Goal: Transaction & Acquisition: Download file/media

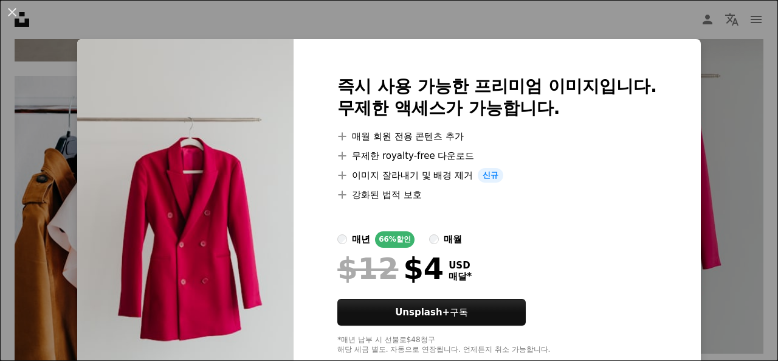
click at [737, 99] on div "An X shape 즉시 사용 가능한 프리미엄 이미지입니다. 무제한 액세스가 가능합니다. A plus sign 매월 회원 전용 콘텐츠 추가 A…" at bounding box center [389, 180] width 778 height 361
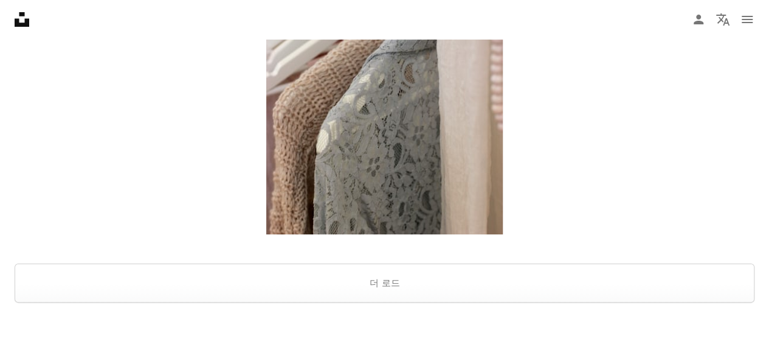
scroll to position [2372, 0]
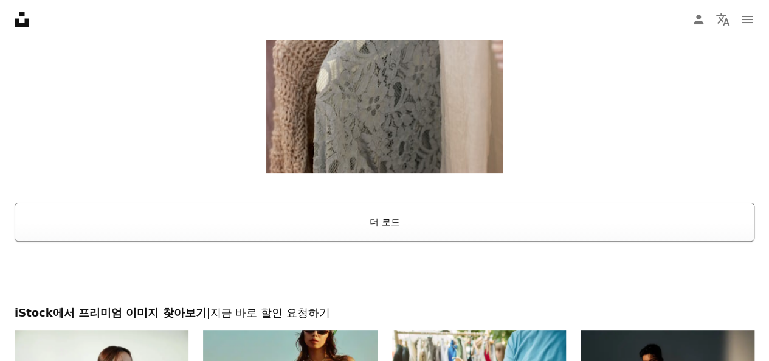
click at [386, 222] on button "더 로드" at bounding box center [385, 222] width 740 height 39
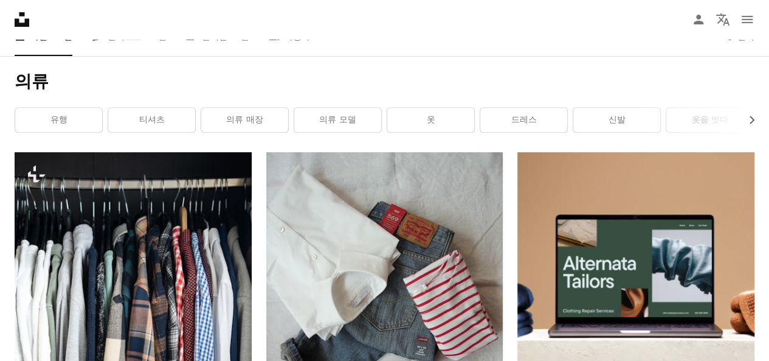
scroll to position [0, 0]
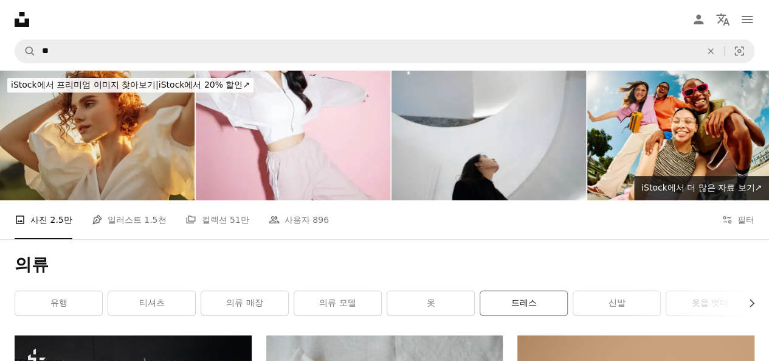
click at [522, 308] on link "드레스" at bounding box center [523, 303] width 87 height 24
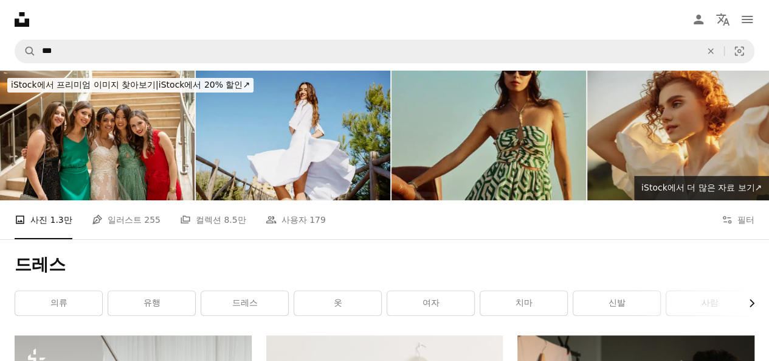
click at [750, 303] on icon "Chevron right" at bounding box center [752, 303] width 12 height 12
click at [528, 310] on link "사람" at bounding box center [527, 303] width 87 height 24
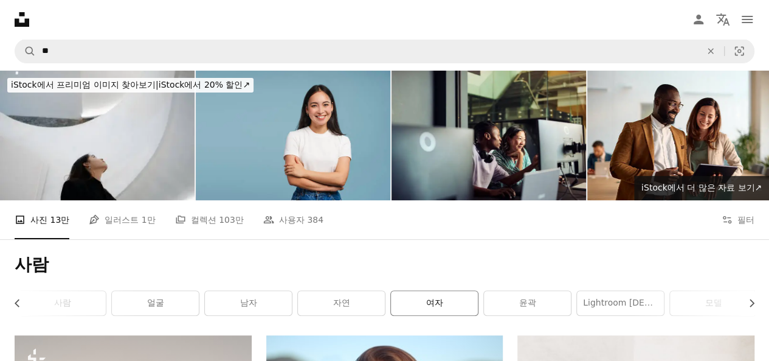
click at [455, 302] on link "여자" at bounding box center [434, 303] width 87 height 24
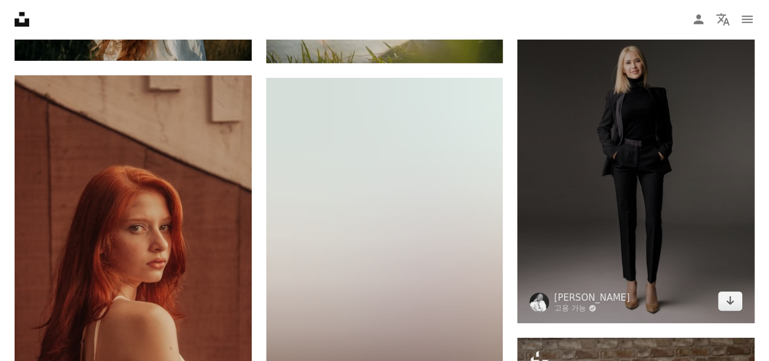
scroll to position [4075, 0]
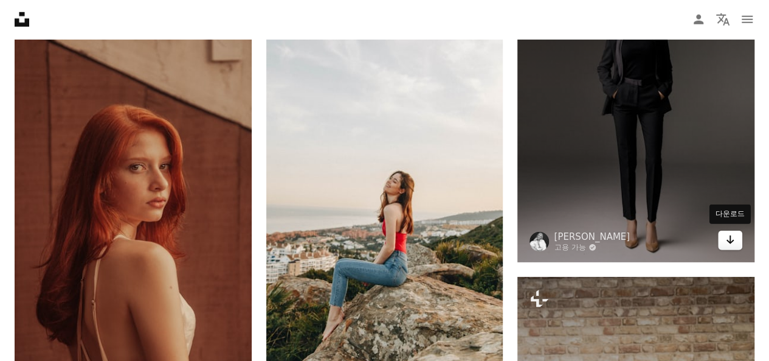
click at [730, 240] on icon "다운로드" at bounding box center [731, 239] width 8 height 9
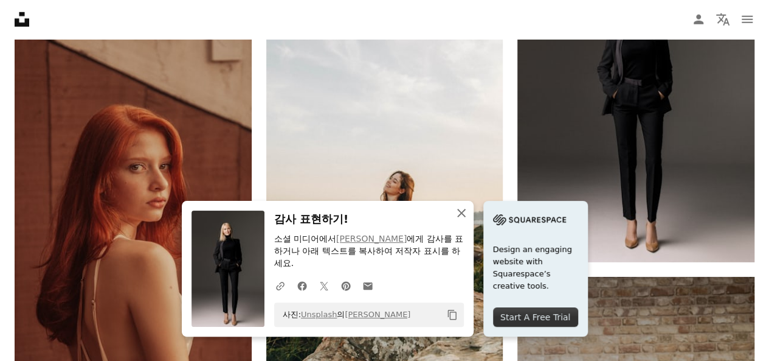
click at [462, 210] on icon "An X shape" at bounding box center [461, 213] width 15 height 15
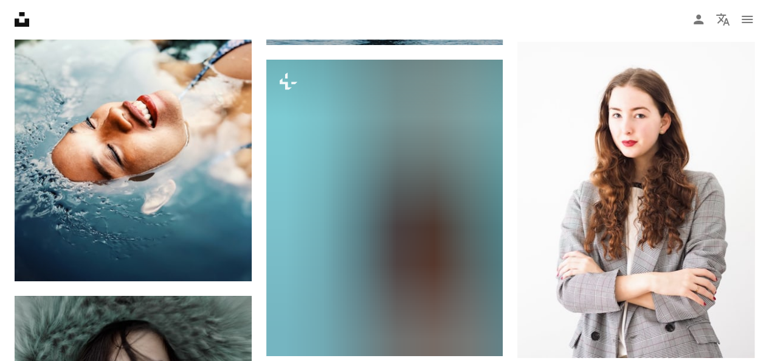
scroll to position [22464, 0]
